Goal: Find specific page/section: Find specific page/section

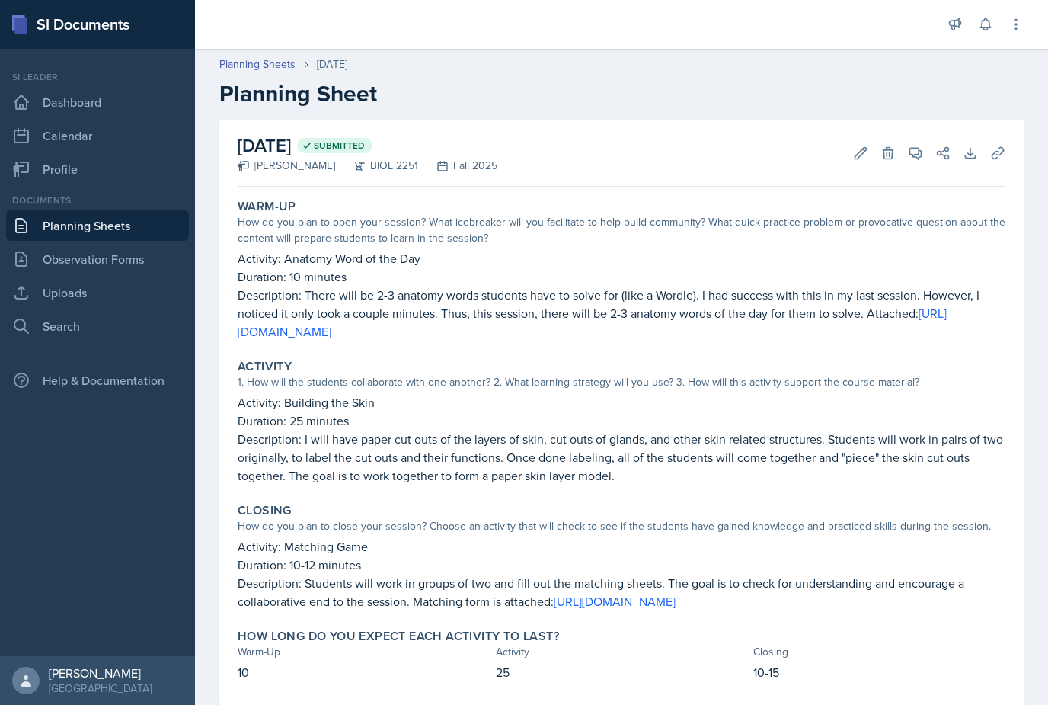
click at [114, 232] on link "Planning Sheets" at bounding box center [97, 225] width 183 height 30
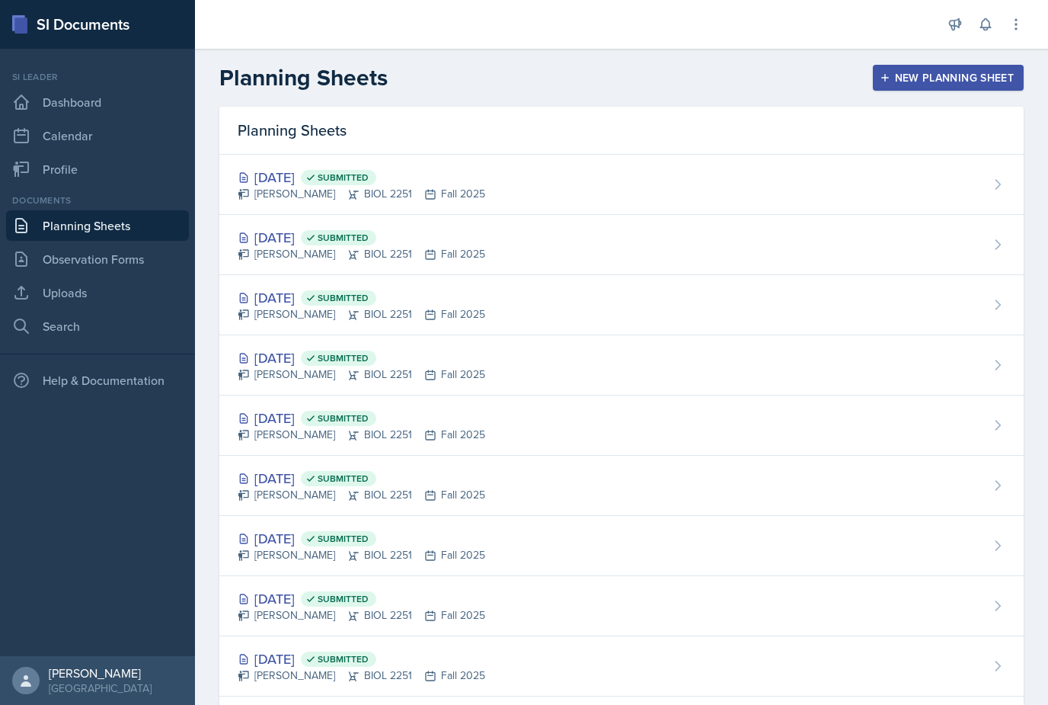
click at [267, 226] on div "[DATE] Submitted [PERSON_NAME] BIOL 2251 Fall 2025" at bounding box center [621, 245] width 805 height 60
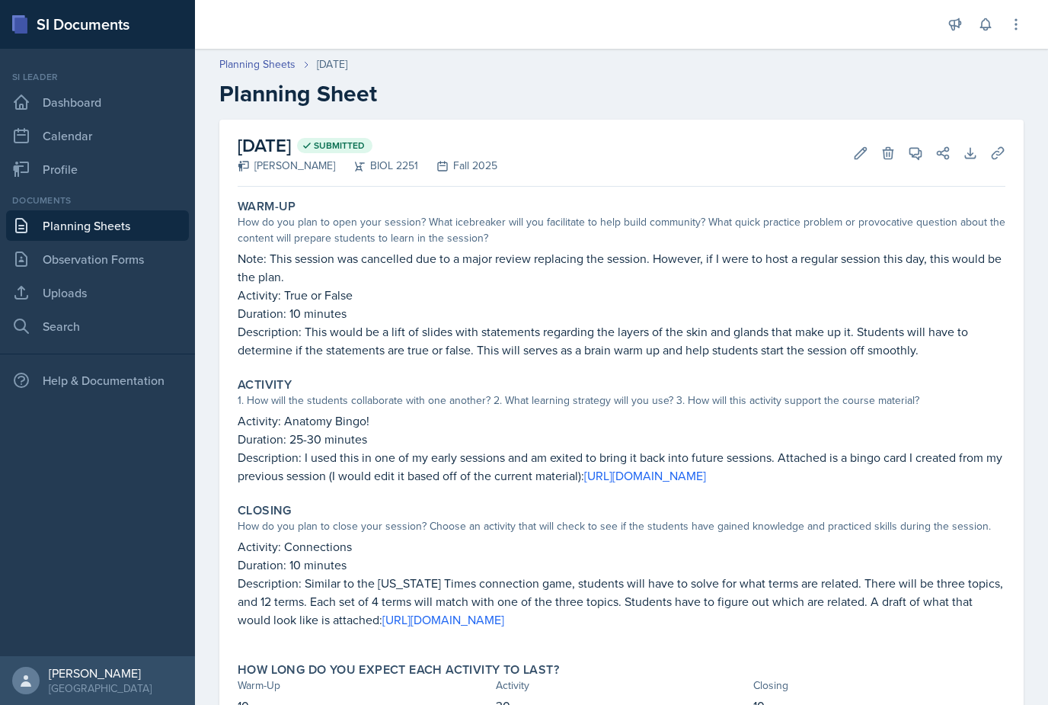
click at [115, 226] on link "Planning Sheets" at bounding box center [97, 225] width 183 height 30
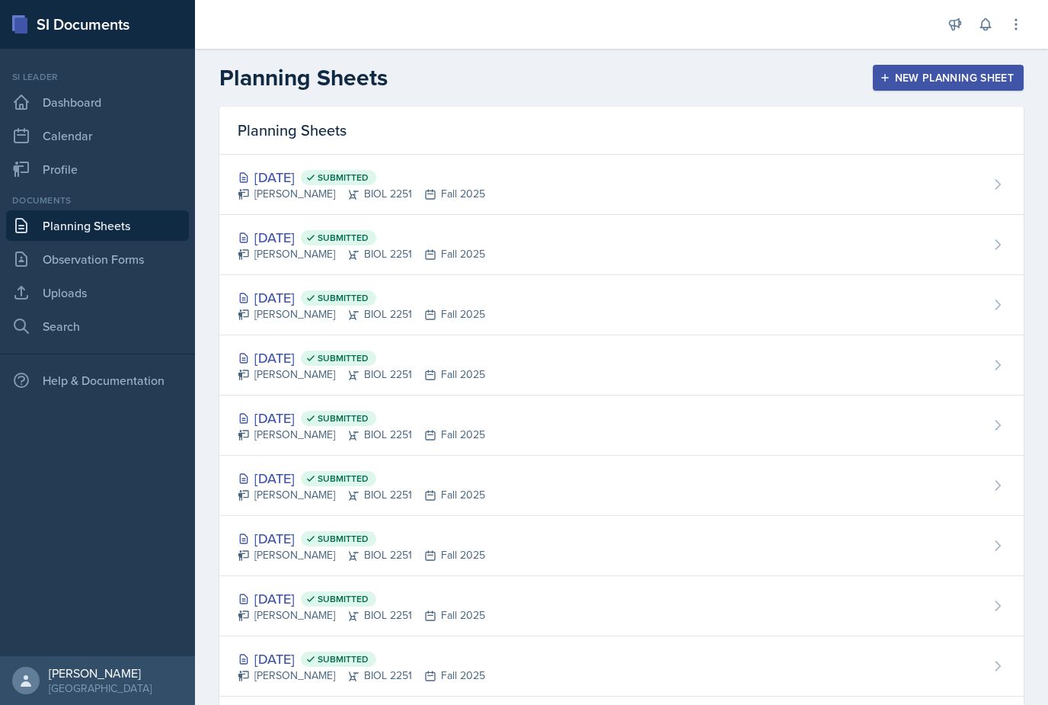
click at [283, 169] on div "[DATE] Submitted" at bounding box center [362, 177] width 248 height 21
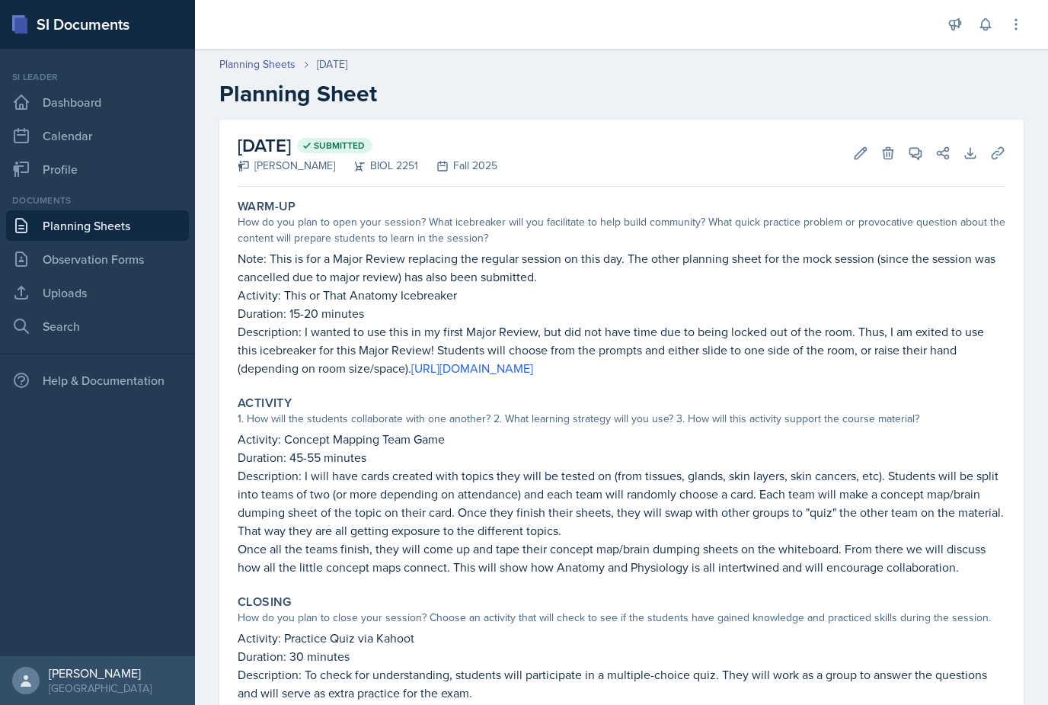
click at [121, 245] on link "Observation Forms" at bounding box center [97, 259] width 183 height 30
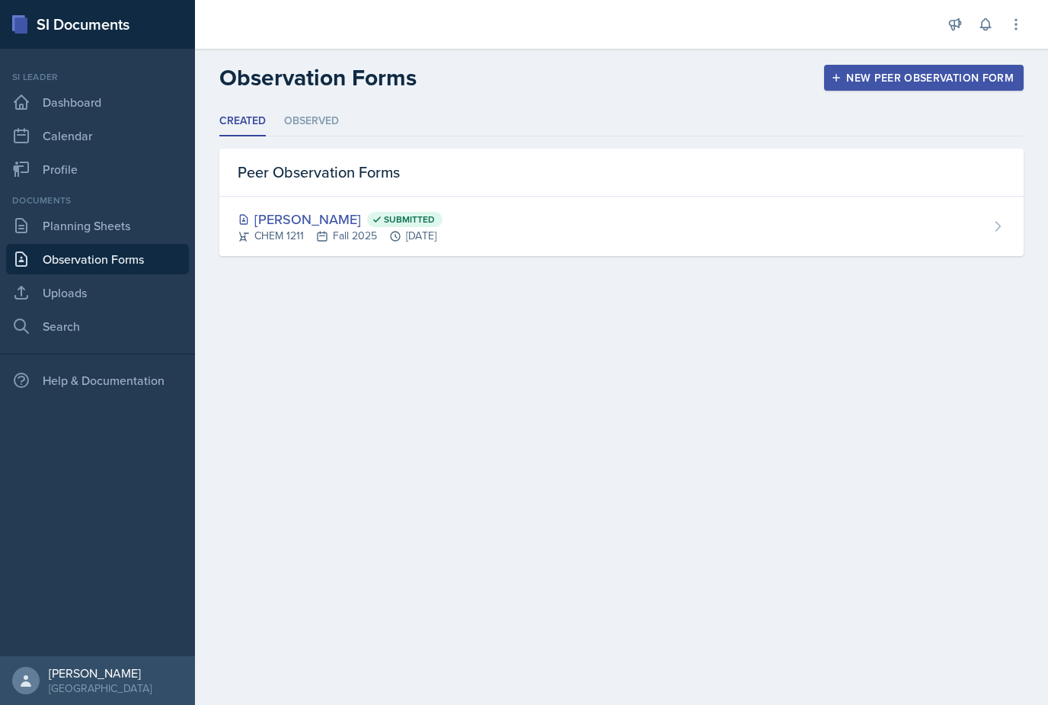
click at [266, 216] on div "[PERSON_NAME] Submitted" at bounding box center [340, 219] width 205 height 21
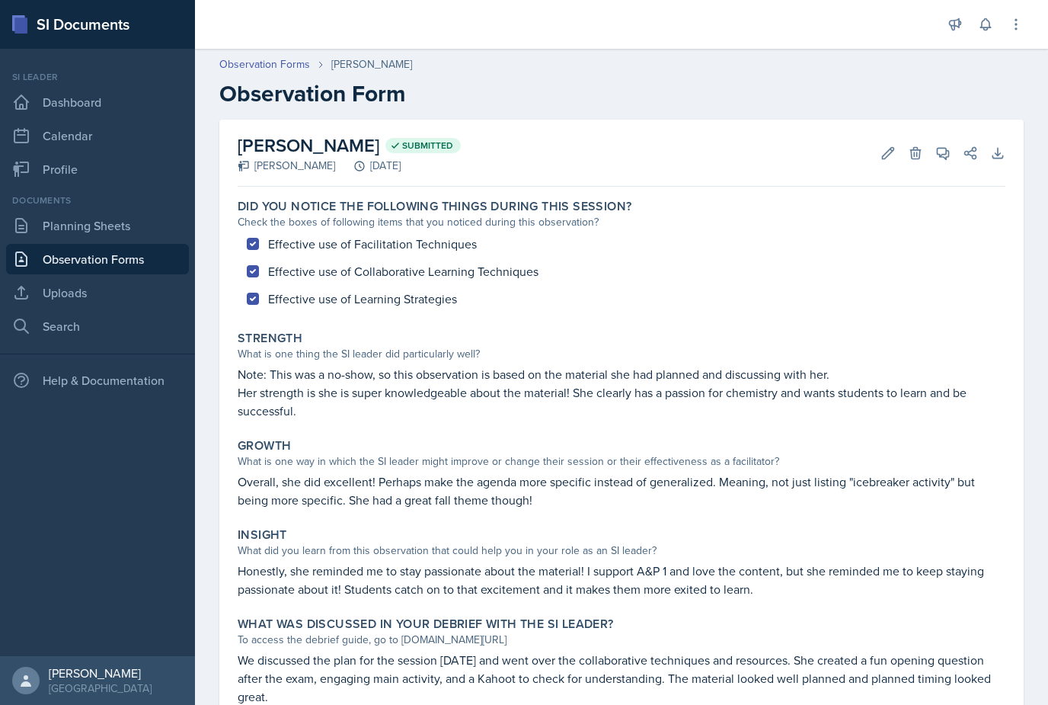
click at [87, 226] on link "Planning Sheets" at bounding box center [97, 225] width 183 height 30
